Goal: Check status: Check status

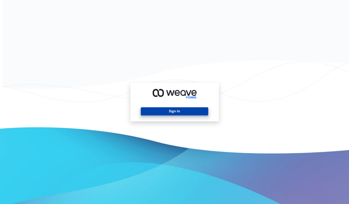
click at [191, 109] on button "Sign In" at bounding box center [174, 112] width 67 height 8
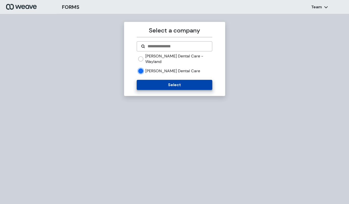
click at [152, 80] on button "Select" at bounding box center [174, 85] width 75 height 10
